Goal: Task Accomplishment & Management: Use online tool/utility

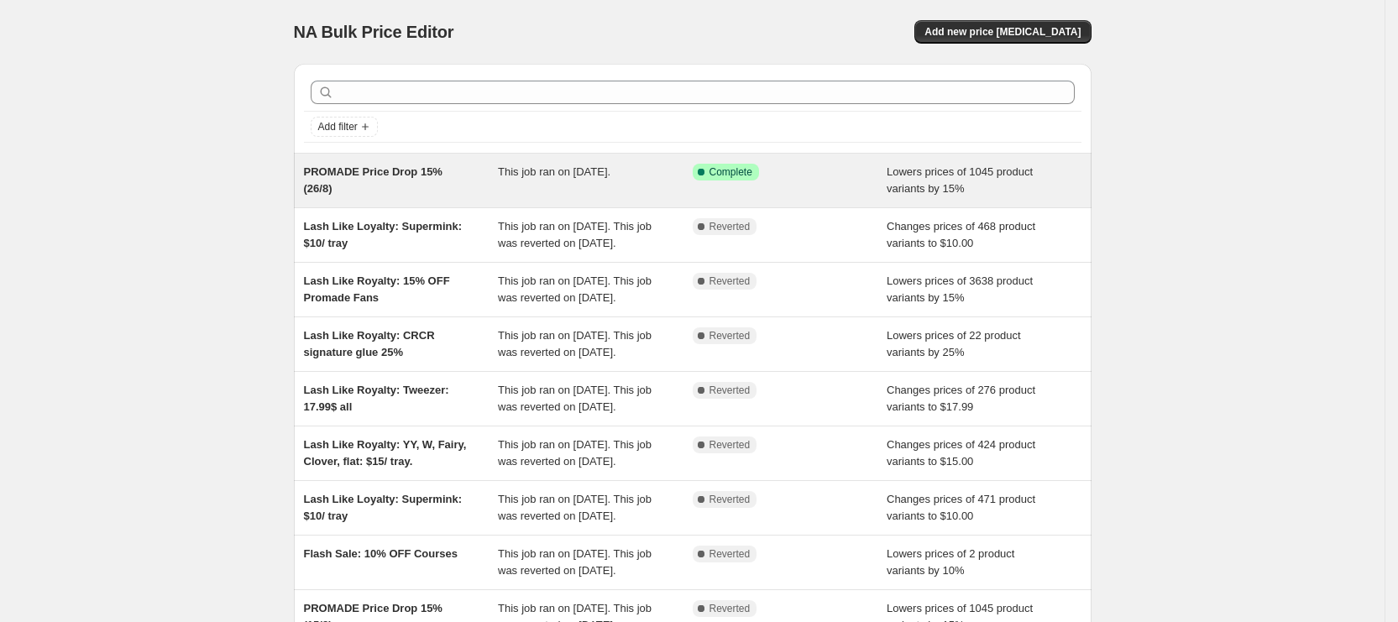
click at [495, 197] on div "PROMADE Price Drop 15% (26/8) This job ran on [DATE]. Success Complete Complete…" at bounding box center [693, 181] width 798 height 54
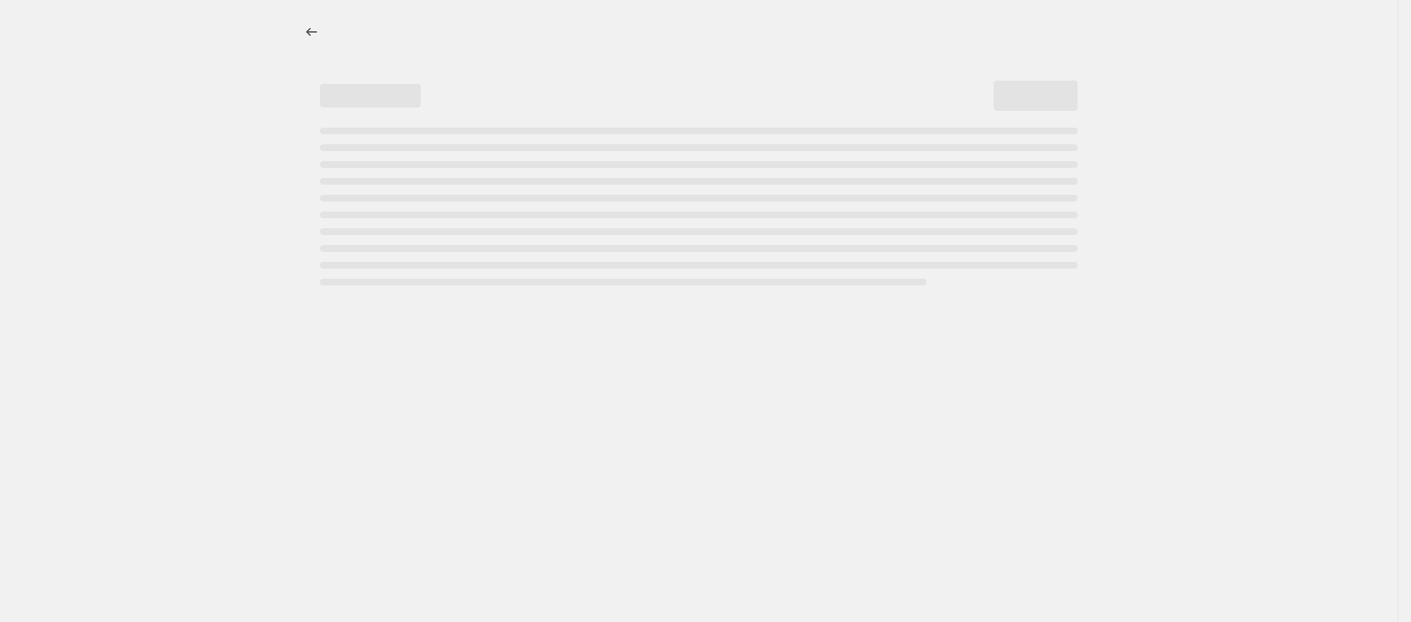
select select "percentage"
select select "tag"
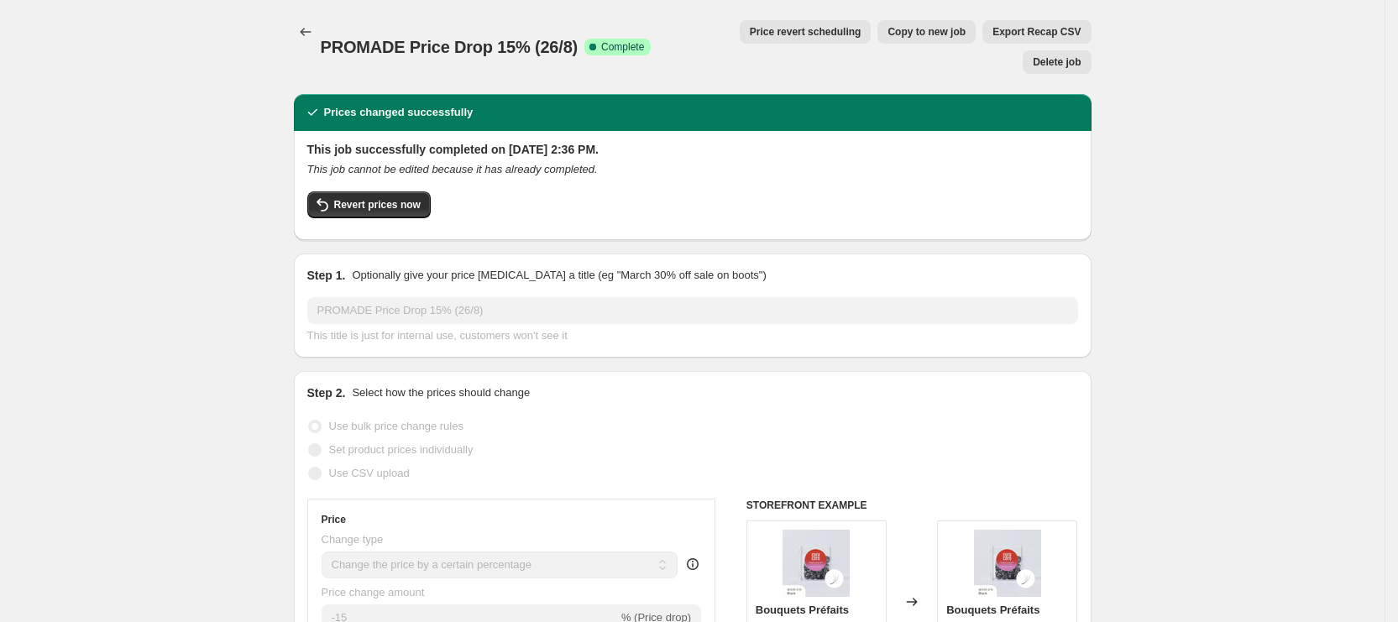
click at [764, 27] on span "Price revert scheduling" at bounding box center [806, 31] width 112 height 13
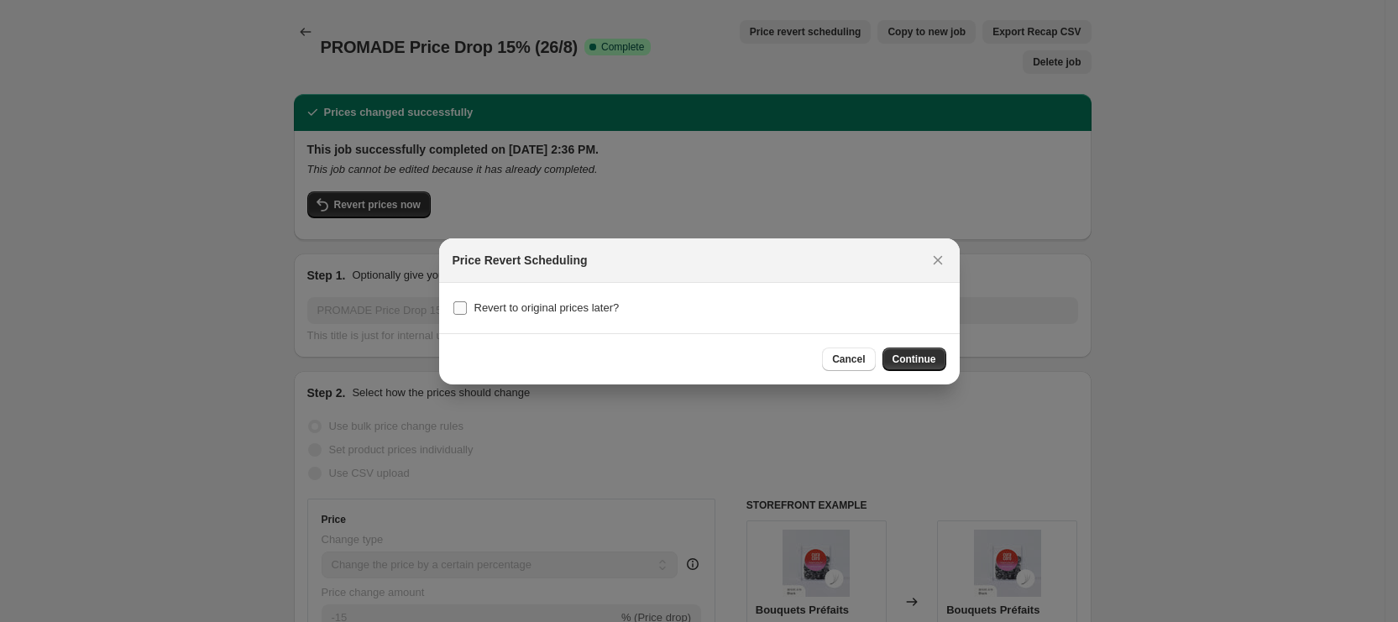
click at [583, 302] on span "Revert to original prices later?" at bounding box center [546, 307] width 145 height 13
click at [467, 302] on input "Revert to original prices later?" at bounding box center [459, 307] width 13 height 13
checkbox input "true"
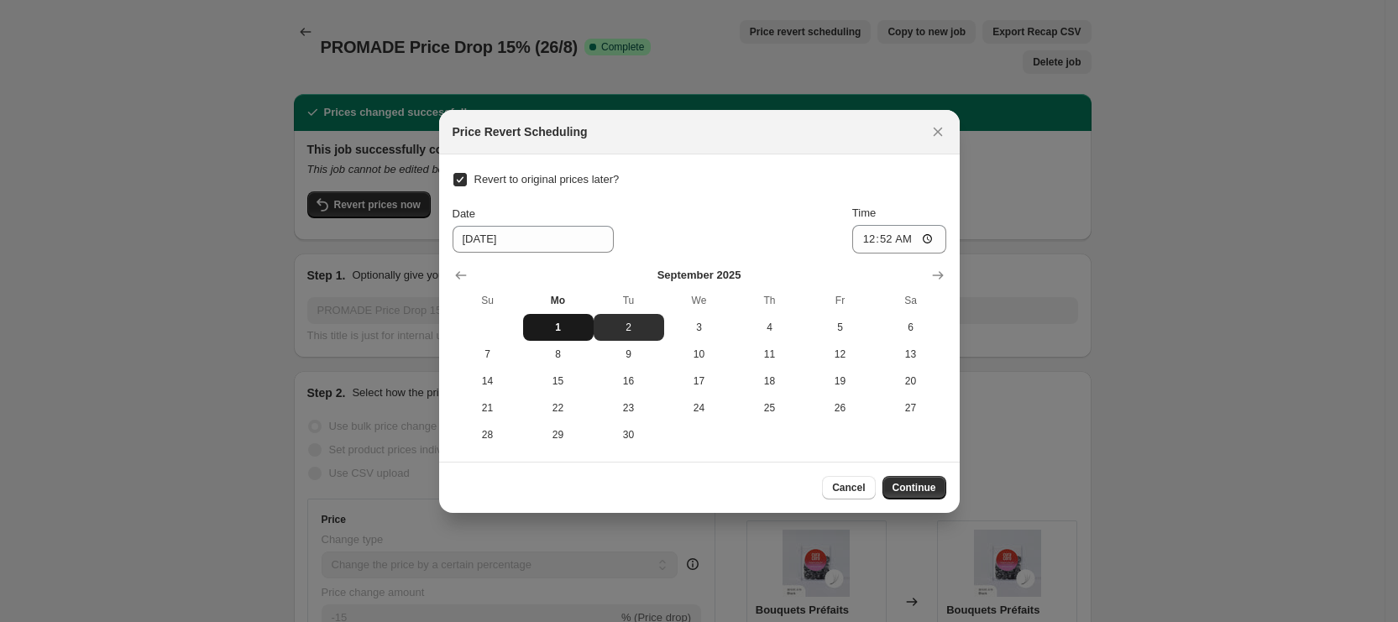
click at [562, 322] on span "1" at bounding box center [558, 327] width 57 height 13
type input "[DATE]"
click at [877, 236] on input "00:52" at bounding box center [899, 239] width 94 height 29
type input "10:30"
click at [906, 478] on button "Continue" at bounding box center [915, 488] width 64 height 24
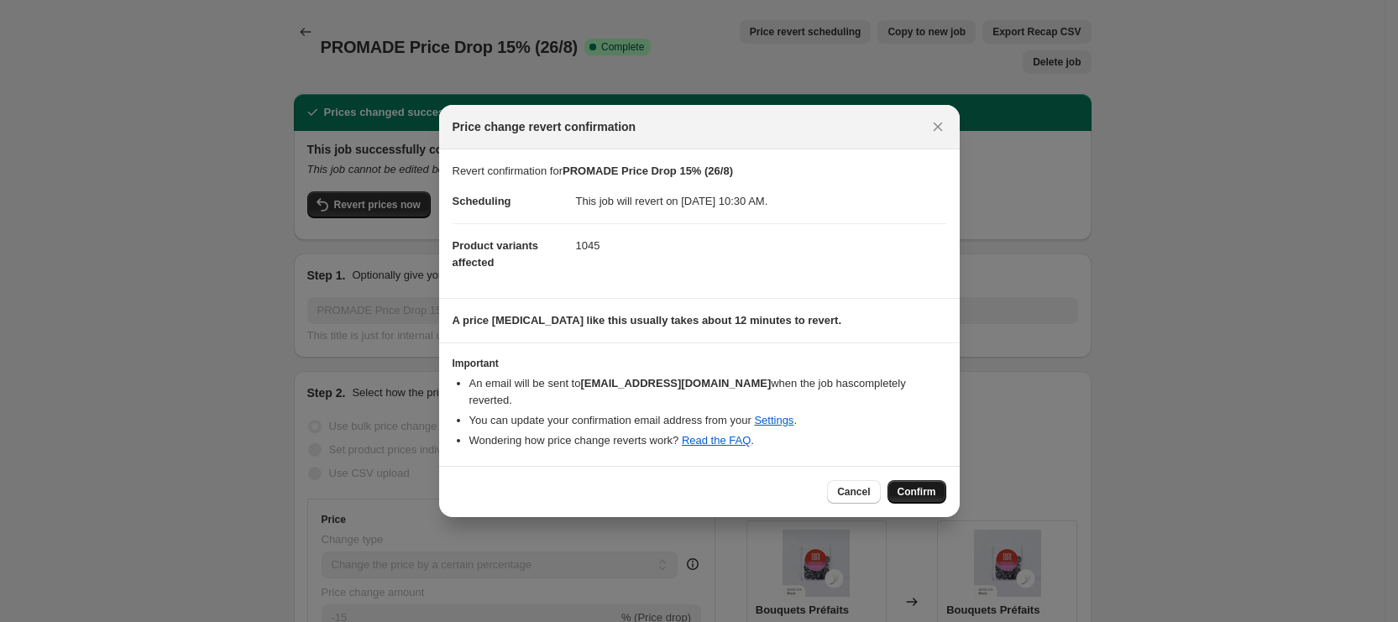
click at [920, 485] on span "Confirm" at bounding box center [917, 491] width 39 height 13
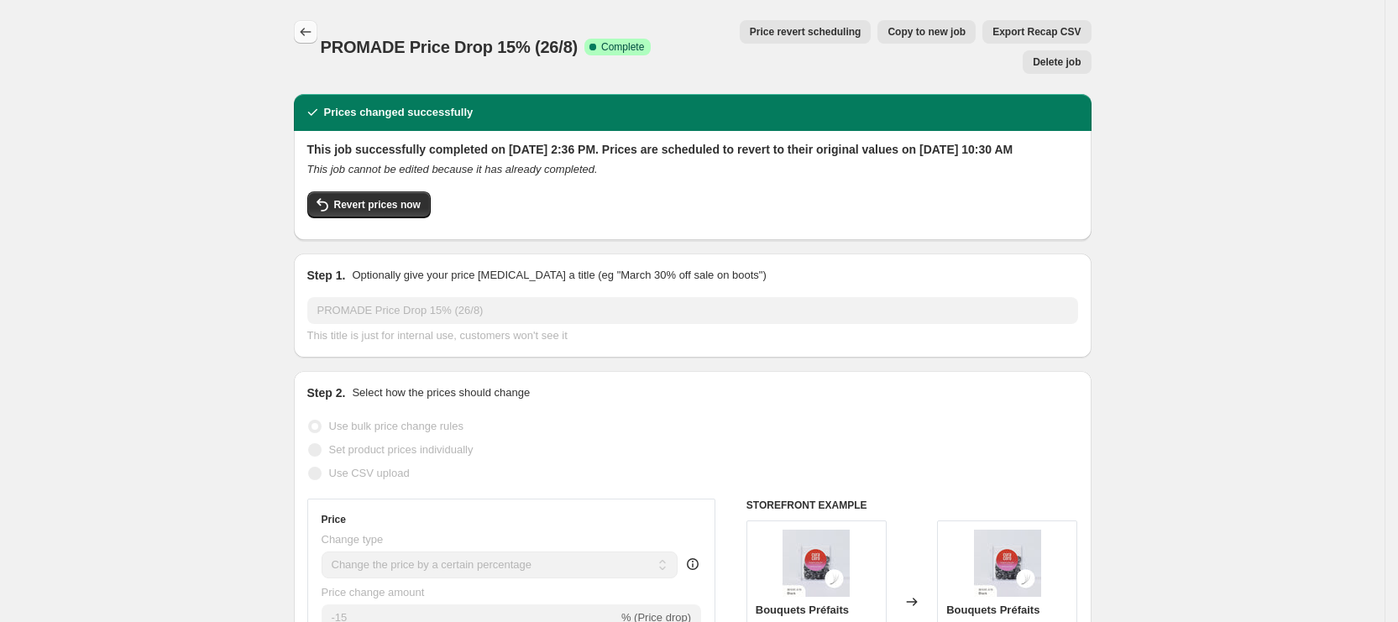
click at [305, 29] on icon "Price change jobs" at bounding box center [305, 32] width 17 height 17
